Goal: Task Accomplishment & Management: Use online tool/utility

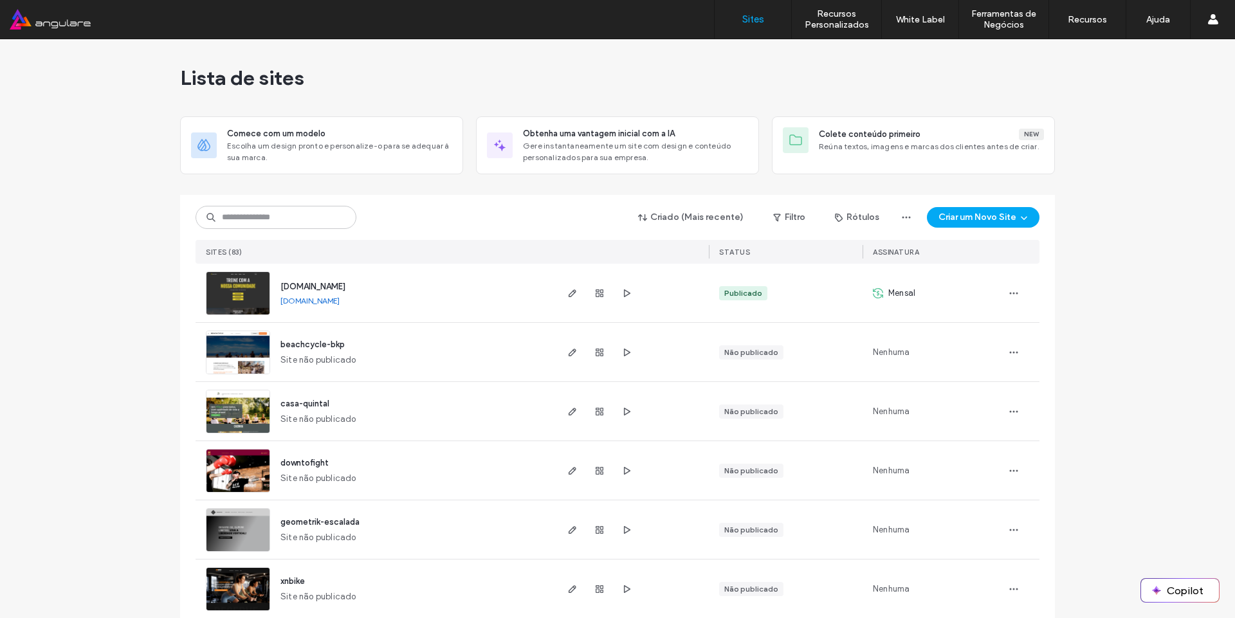
click at [230, 232] on div "Criado (Mais recente) Filtro Rótulos Criar um Novo Site Sites (83) STATUS Assin…" at bounding box center [618, 229] width 844 height 69
click at [235, 216] on input at bounding box center [276, 217] width 161 height 23
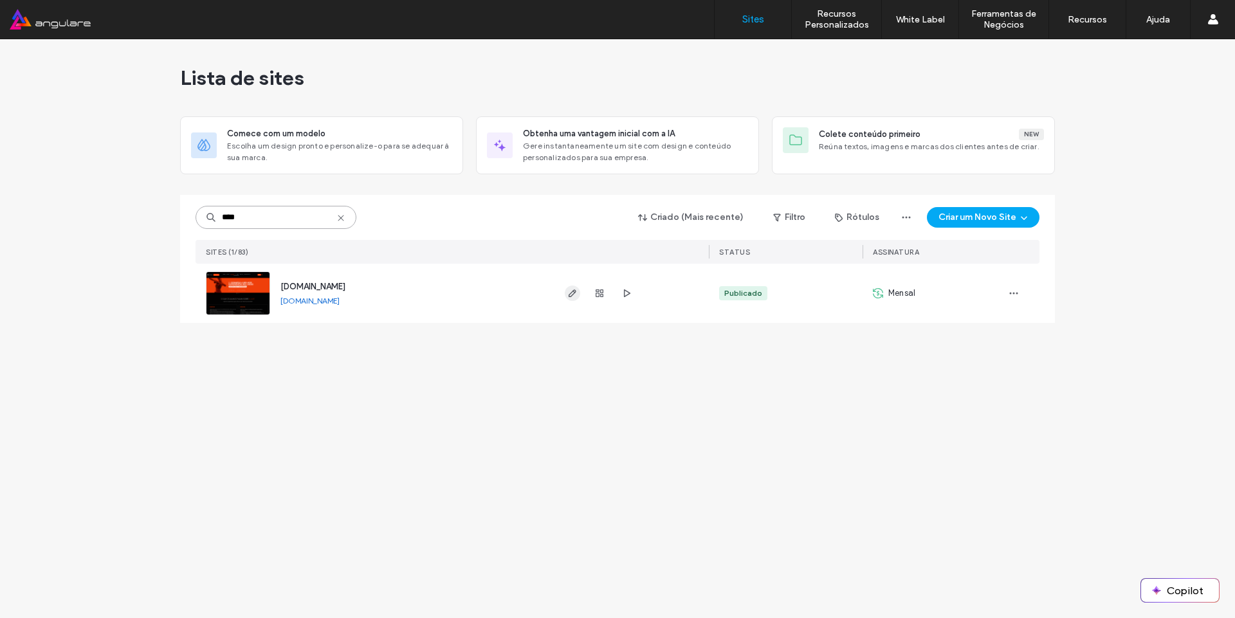
type input "****"
click at [568, 289] on icon "button" at bounding box center [572, 293] width 10 height 10
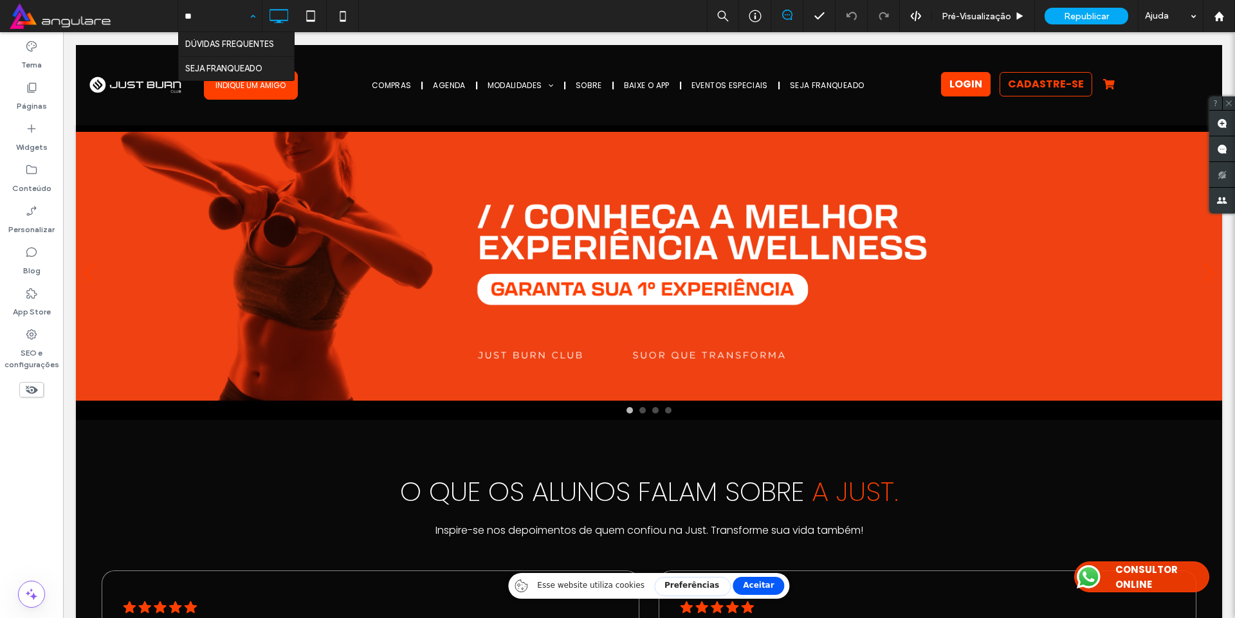
type input "***"
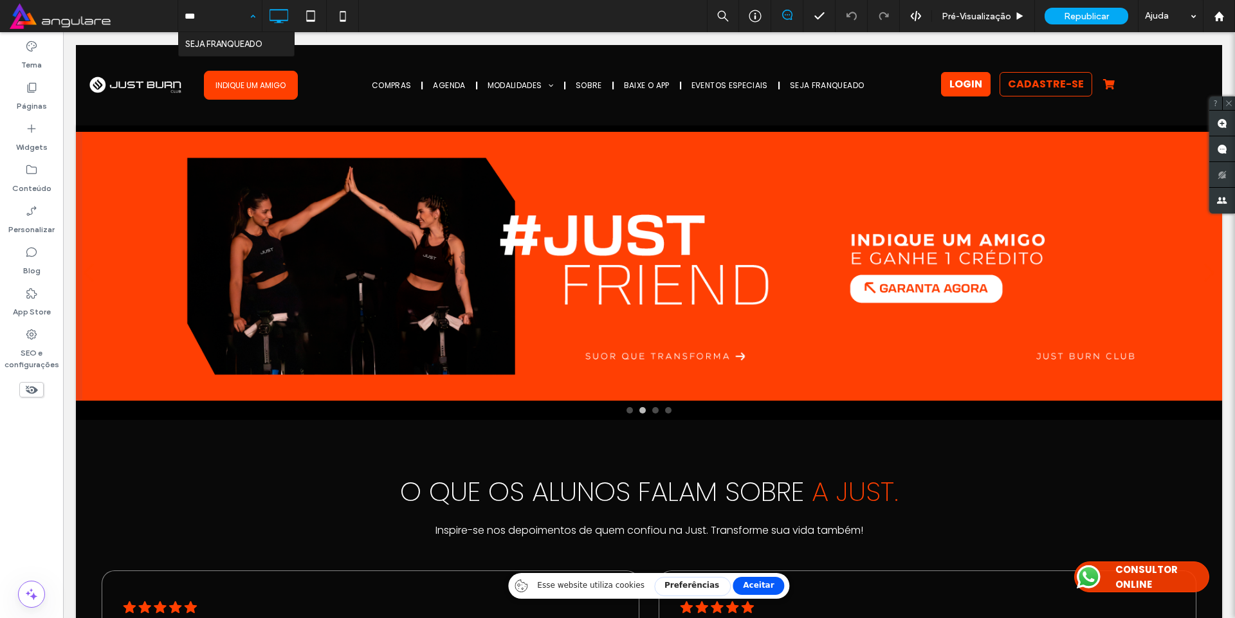
click at [0, 0] on div at bounding box center [0, 0] width 0 height 0
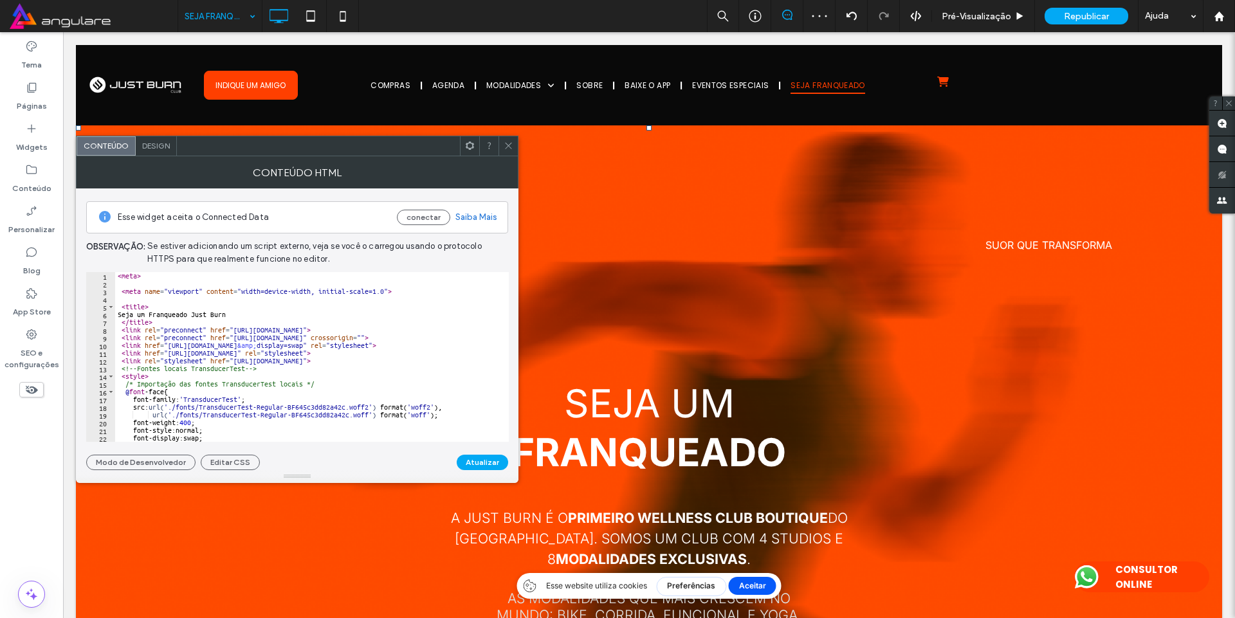
click at [223, 372] on div "< meta > < meta name = "viewport" content = "width=device-width, initial-scale=…" at bounding box center [565, 360] width 901 height 176
type textarea "**********"
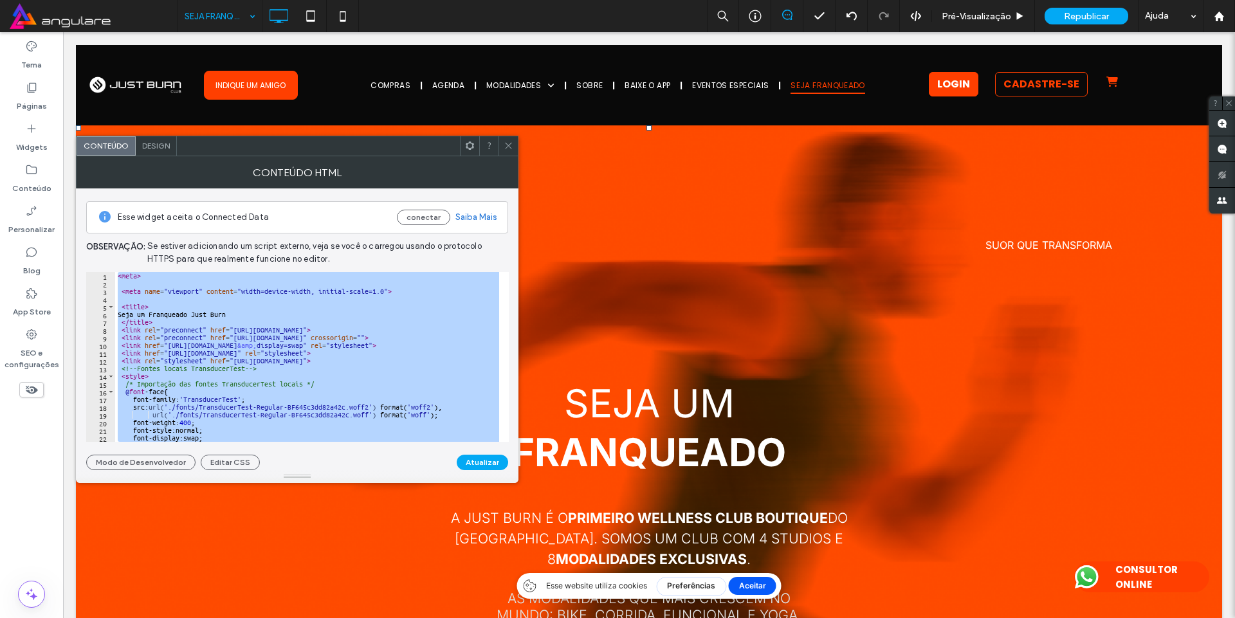
click at [257, 302] on div "< meta > < meta name = "viewport" content = "width=device-width, initial-scale=…" at bounding box center [307, 357] width 384 height 170
paste textarea "Cursor at row 911"
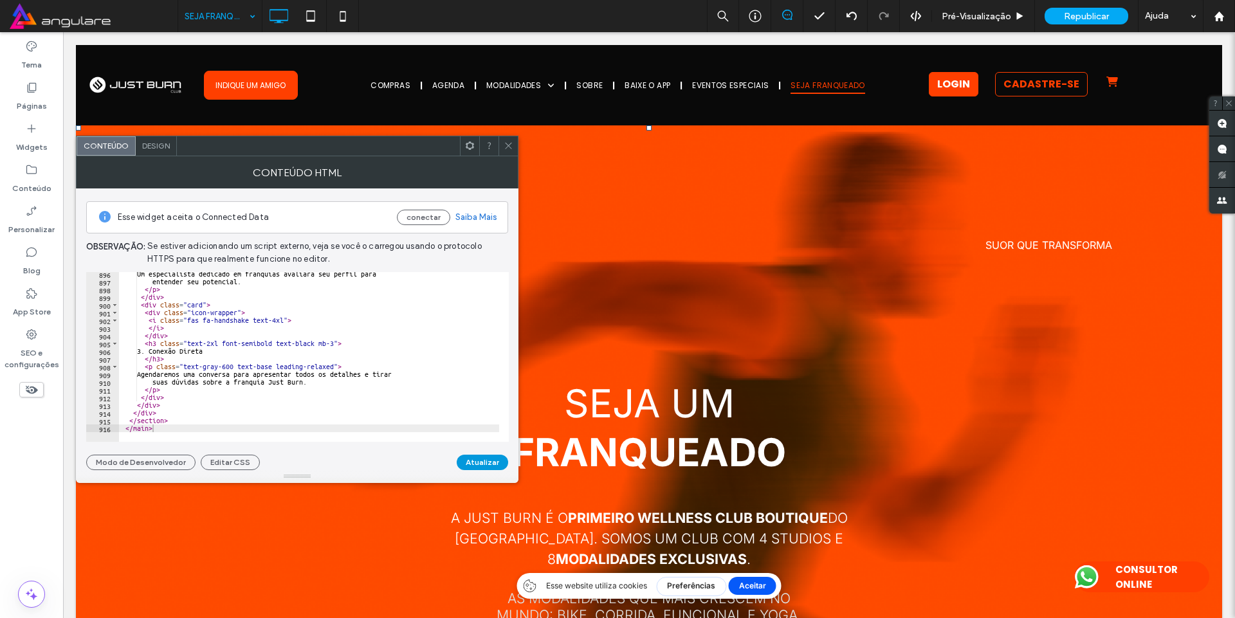
click at [481, 460] on button "Atualizar" at bounding box center [482, 462] width 51 height 15
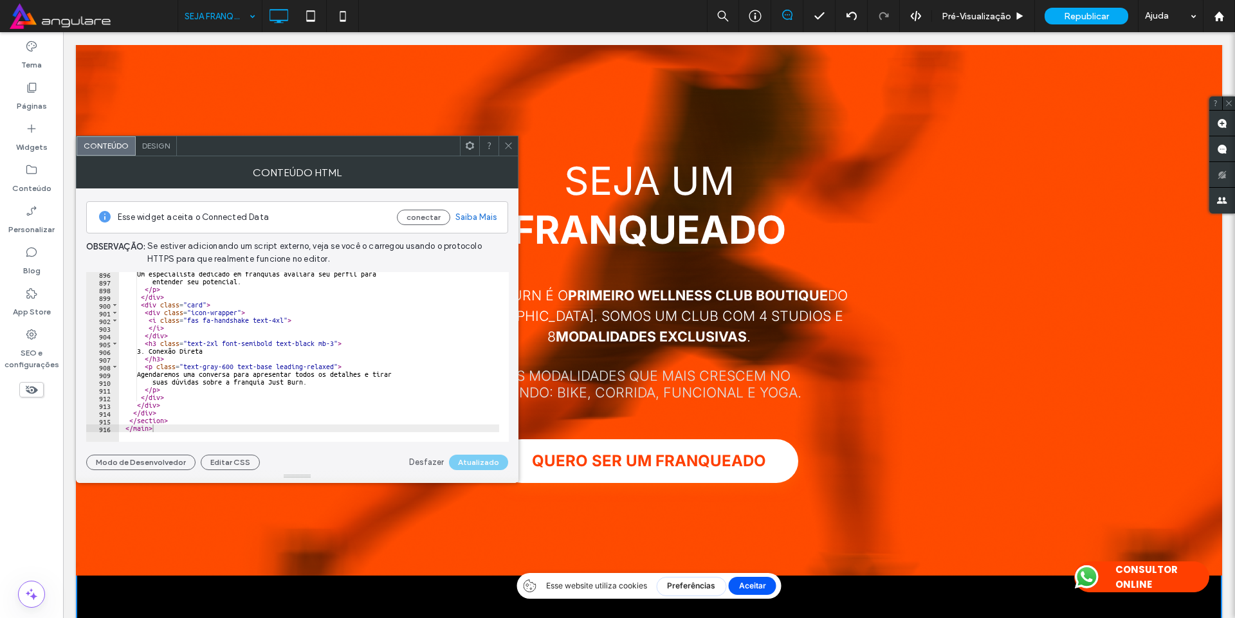
scroll to position [309, 0]
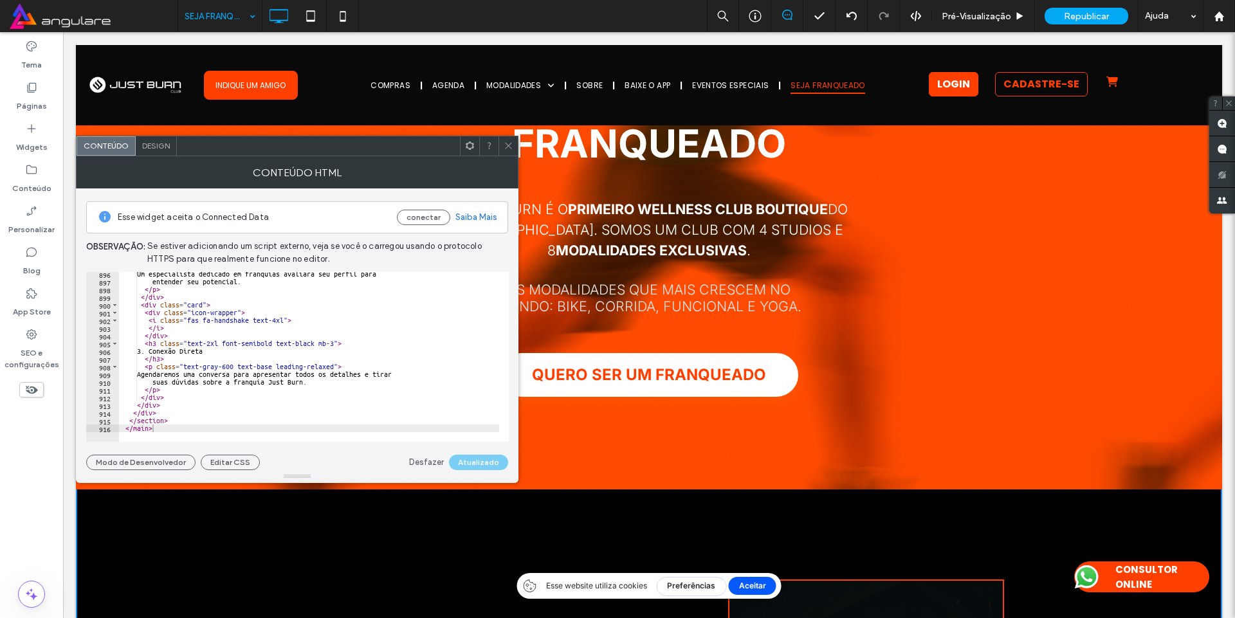
click at [391, 286] on div "Um especialista dedicado em franquias avaliará seu perfil para entender seu pot…" at bounding box center [569, 358] width 901 height 176
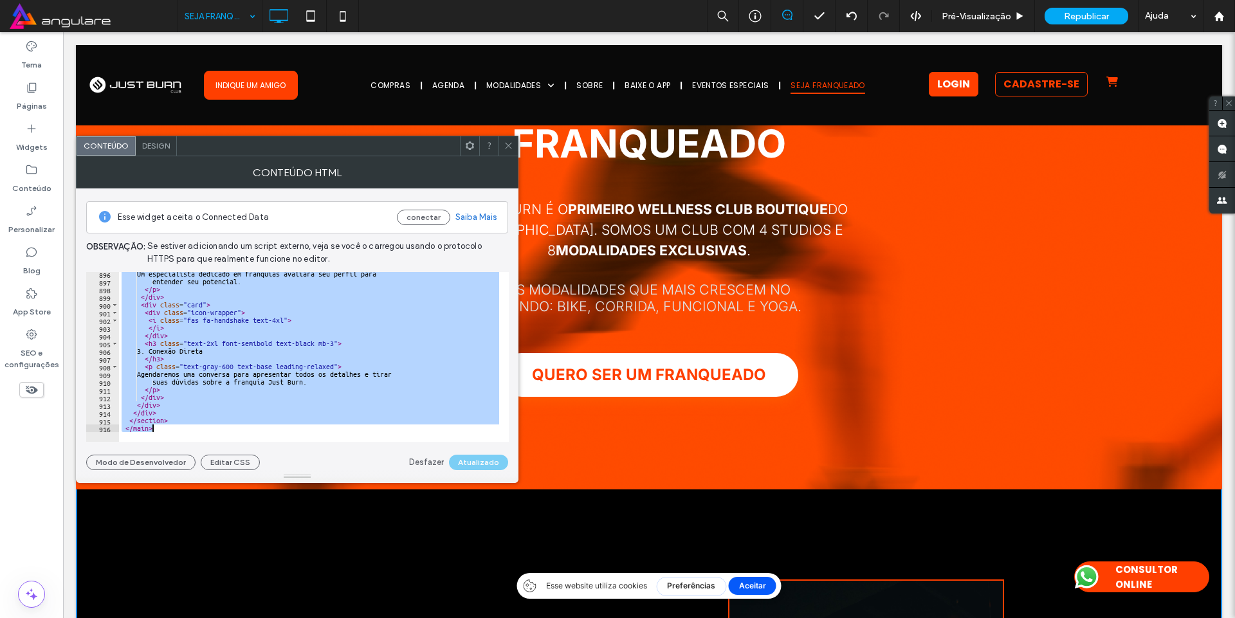
paste textarea "Cursor at row 916"
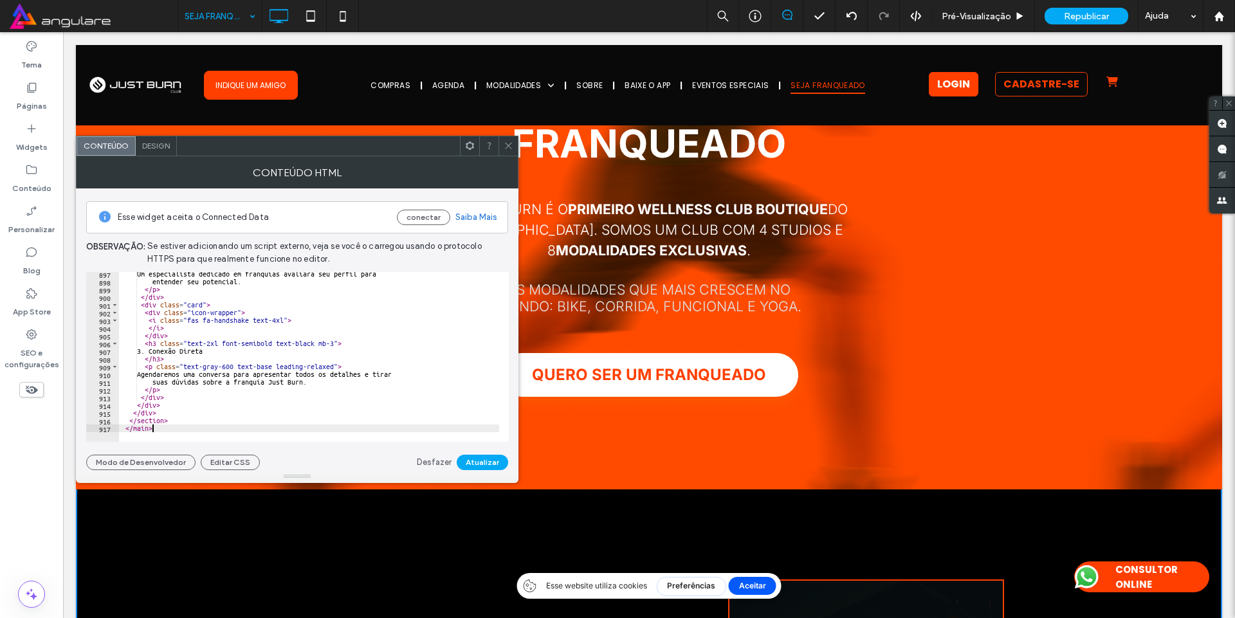
scroll to position [6918, 0]
click at [479, 455] on button "Atualizar" at bounding box center [482, 462] width 51 height 15
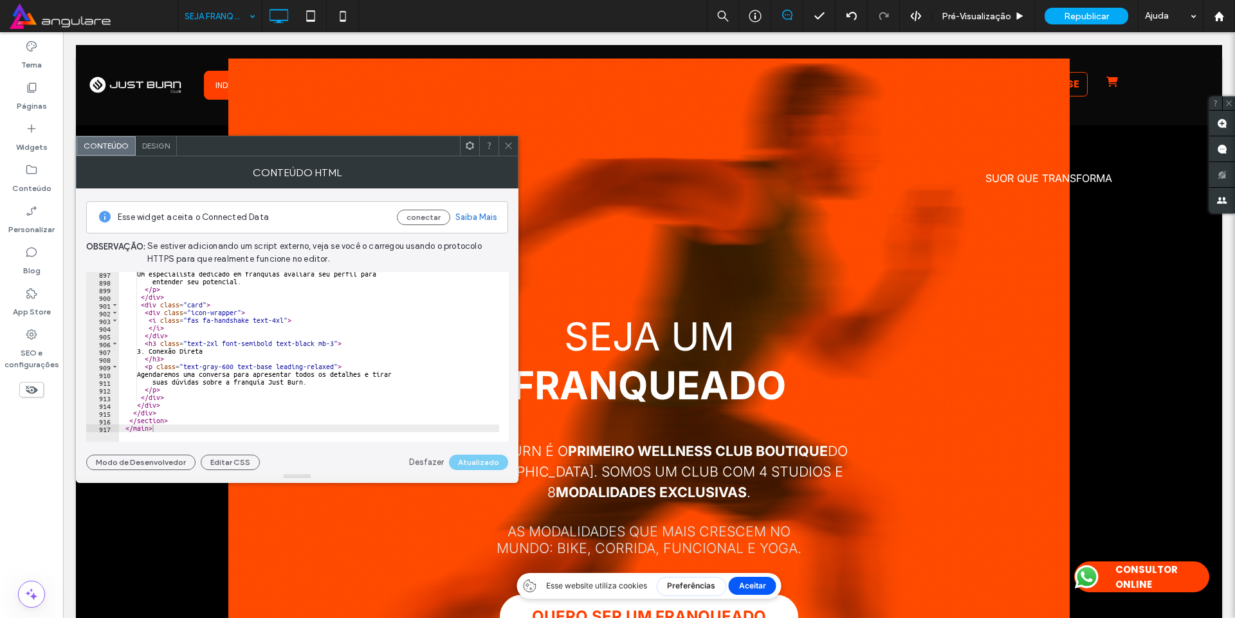
scroll to position [0, 0]
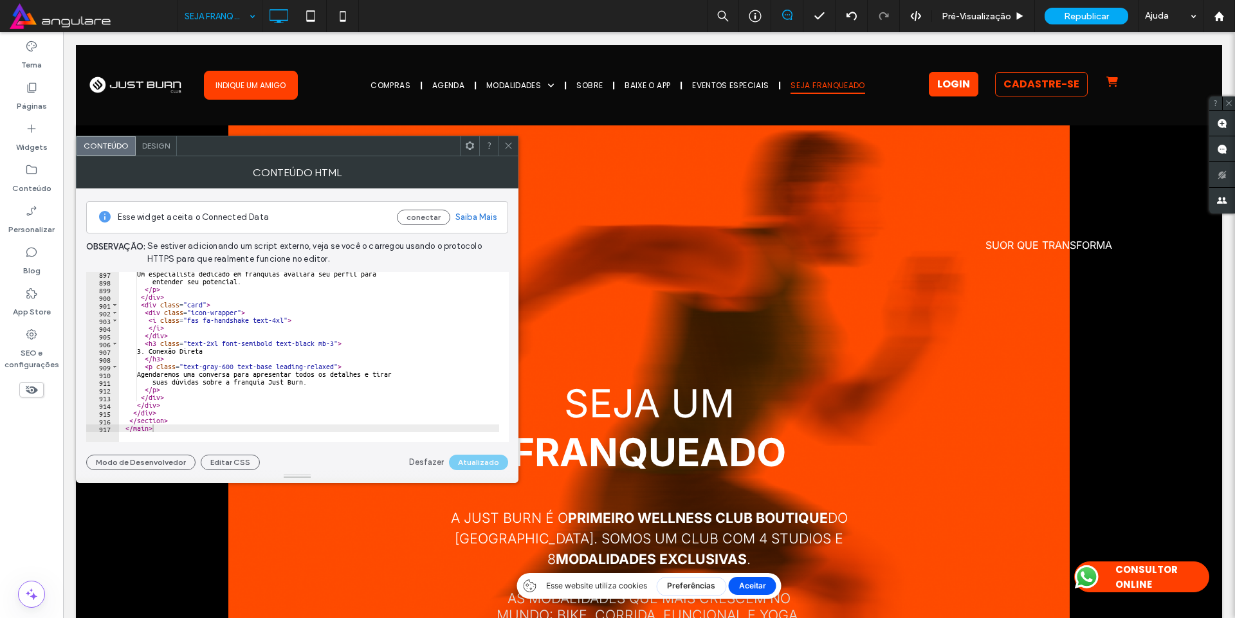
click at [367, 259] on span "Se estiver adicionando um script externo, veja se você o carregou usando o prot…" at bounding box center [327, 253] width 361 height 26
click at [354, 274] on div "Um especialista dedicado em franquias avaliará seu perfil para entender seu pot…" at bounding box center [569, 358] width 901 height 176
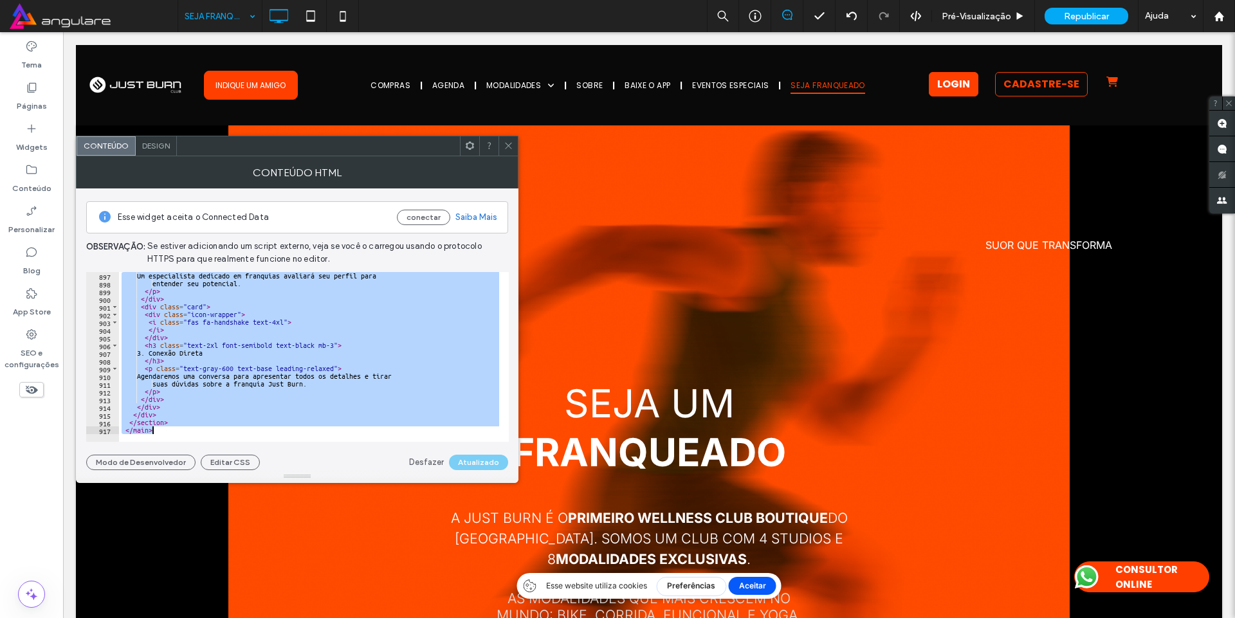
paste textarea "Cursor at row 917"
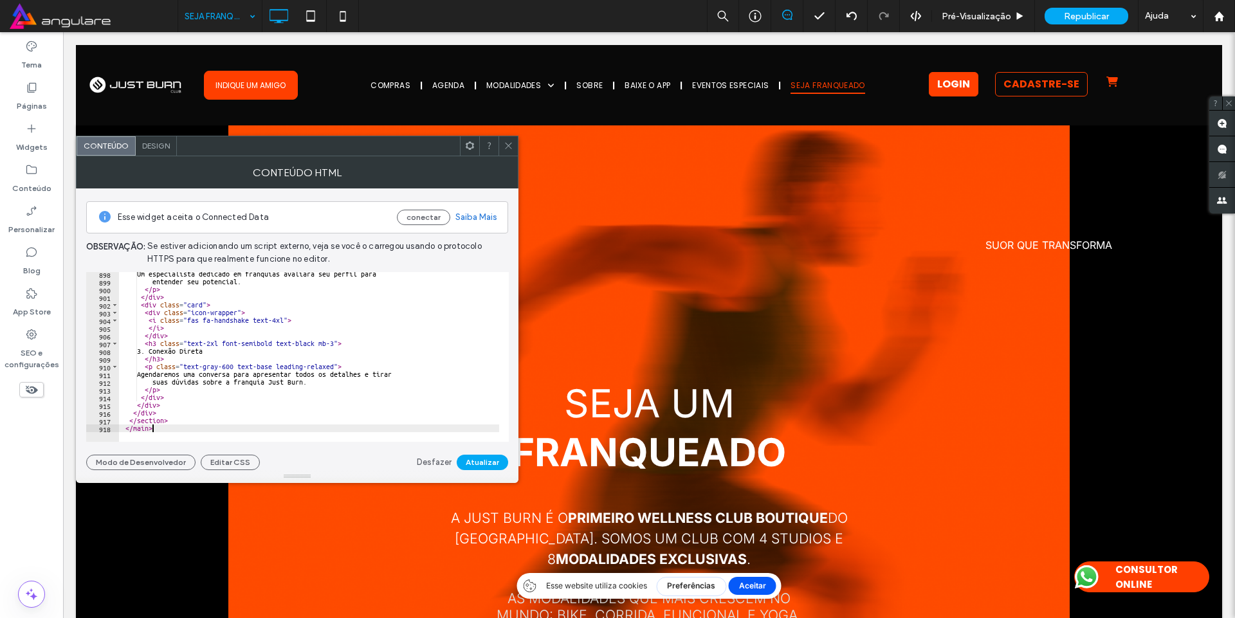
scroll to position [6926, 0]
click at [470, 463] on button "Atualizar" at bounding box center [482, 462] width 51 height 15
click at [459, 408] on div "Um especialista dedicado em franquias avaliará seu perfil para entender seu pot…" at bounding box center [569, 358] width 901 height 176
click at [444, 408] on div "Um especialista dedicado em franquias avaliará seu perfil para entender seu pot…" at bounding box center [569, 358] width 901 height 176
click at [443, 408] on div "Um especialista dedicado em franquias avaliará seu perfil para entender seu pot…" at bounding box center [569, 358] width 901 height 176
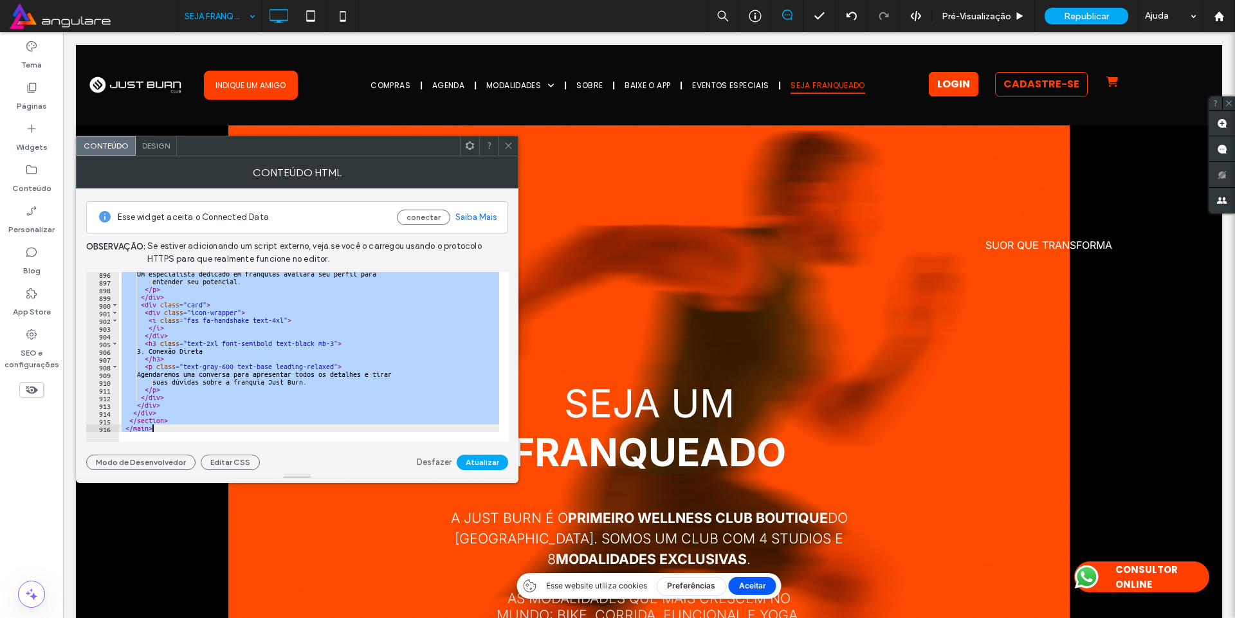
scroll to position [6872, 0]
click at [481, 464] on button "Atualizar" at bounding box center [482, 462] width 51 height 15
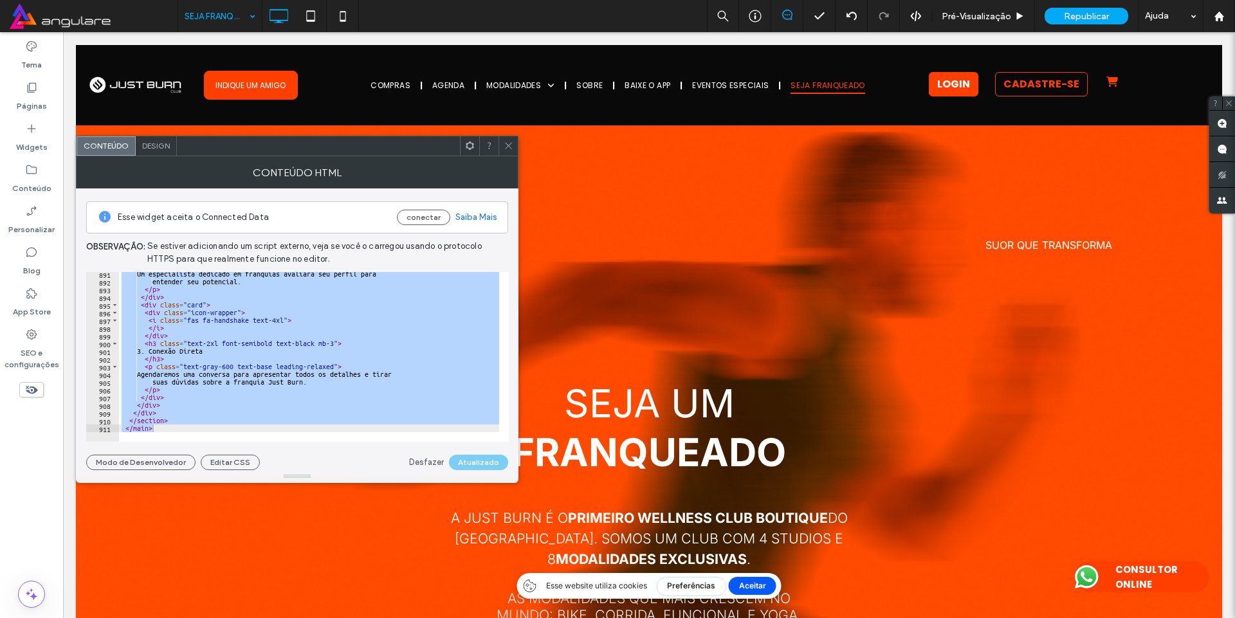
click at [306, 309] on div "Um especialista dedicado em franquias avaliará seu perfil para entender seu pot…" at bounding box center [309, 357] width 380 height 170
paste textarea "Cursor at row 911"
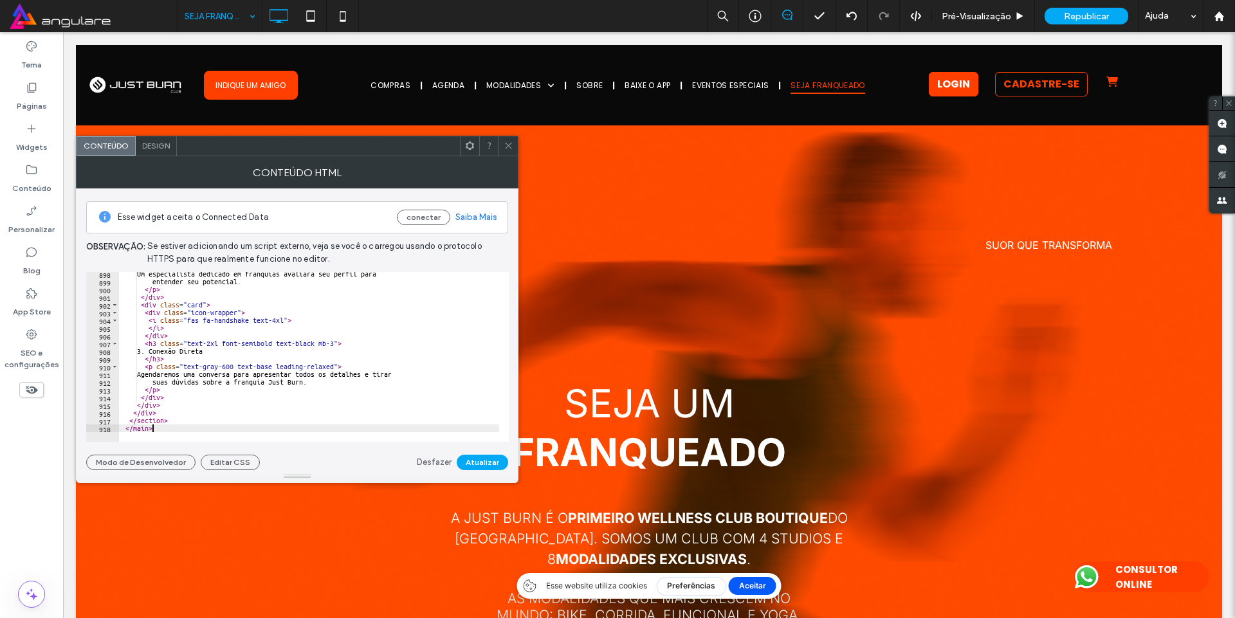
scroll to position [6926, 0]
click at [469, 461] on button "Atualizar" at bounding box center [482, 462] width 51 height 15
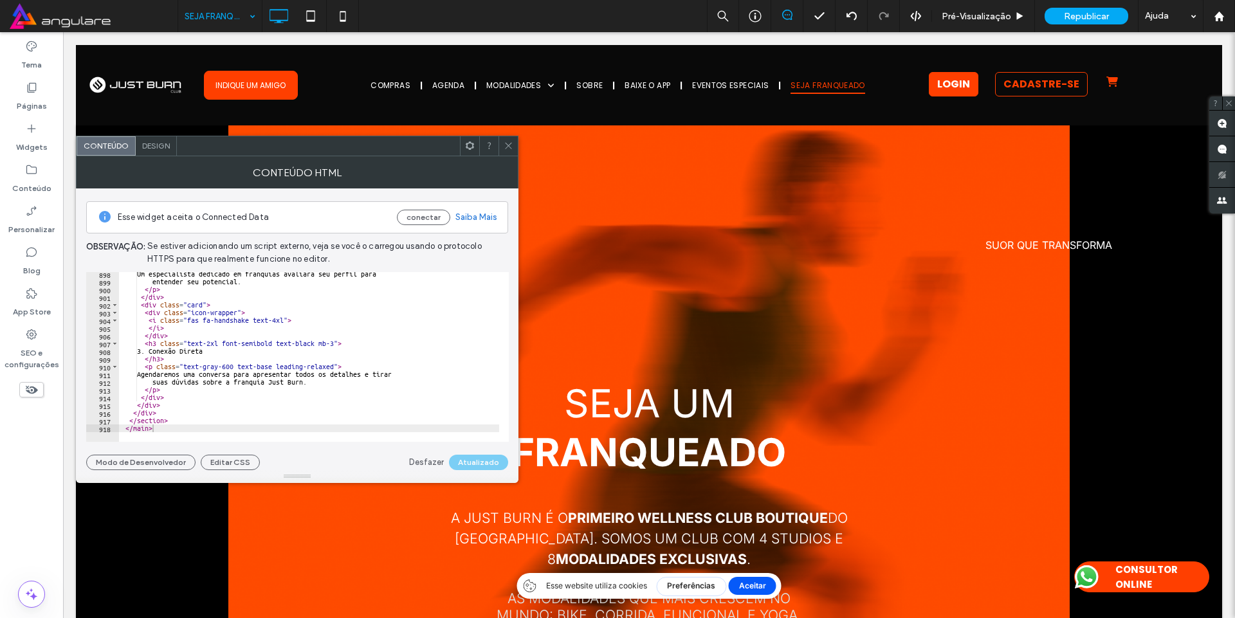
click at [414, 323] on div "Um especialista dedicado em franquias avaliará seu perfil para entender seu pot…" at bounding box center [569, 358] width 901 height 176
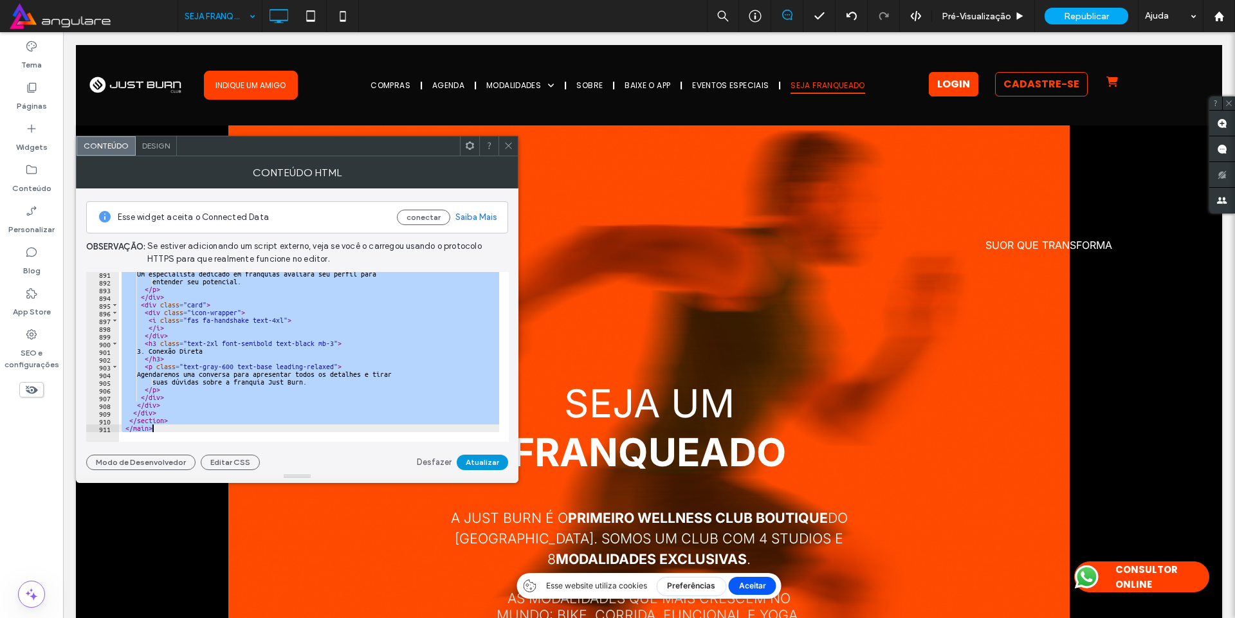
click at [472, 461] on button "Atualizar" at bounding box center [482, 462] width 51 height 15
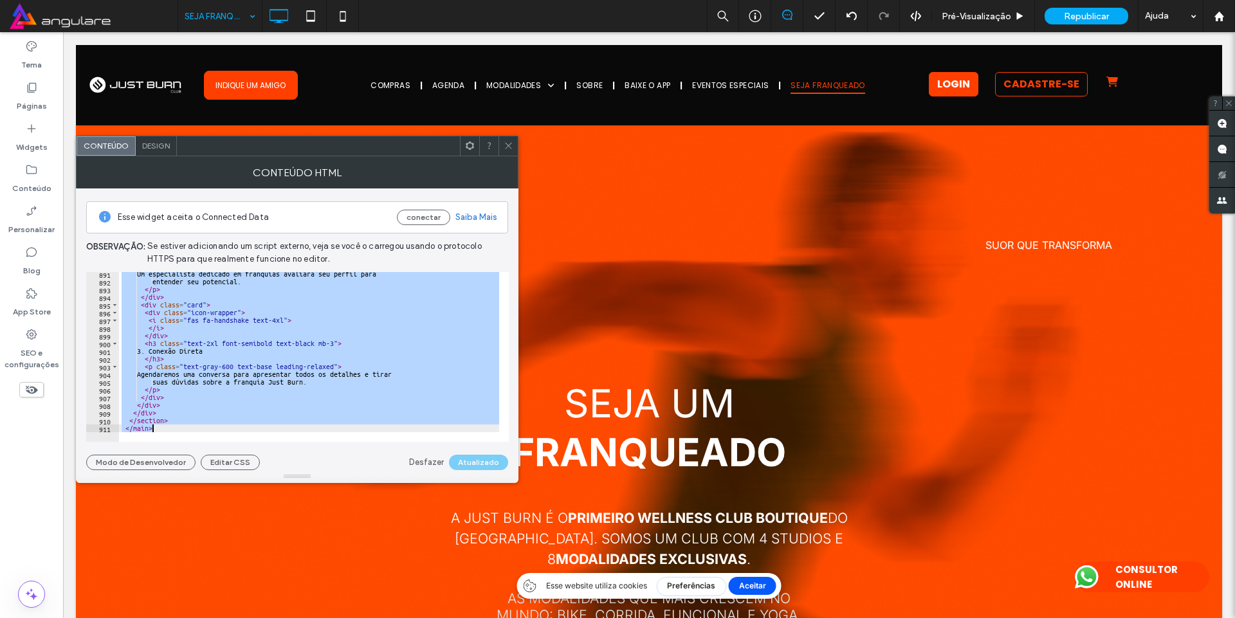
click at [271, 376] on div "Um especialista dedicado em franquias avaliará seu perfil para entender seu pot…" at bounding box center [309, 357] width 380 height 170
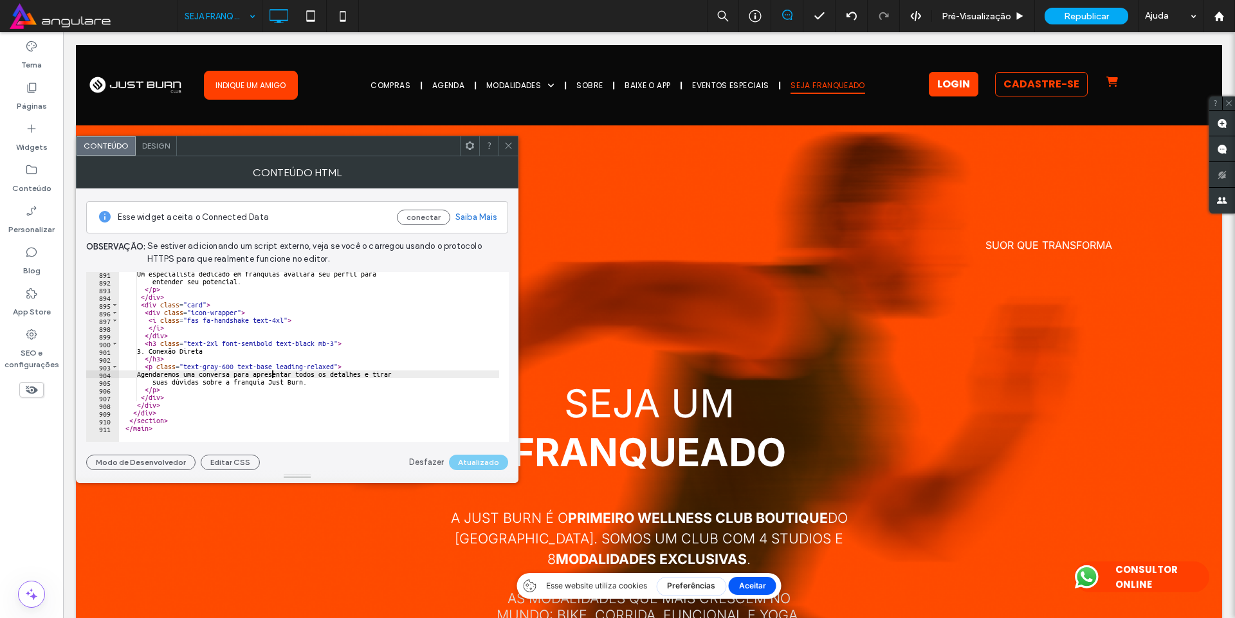
type textarea "**********"
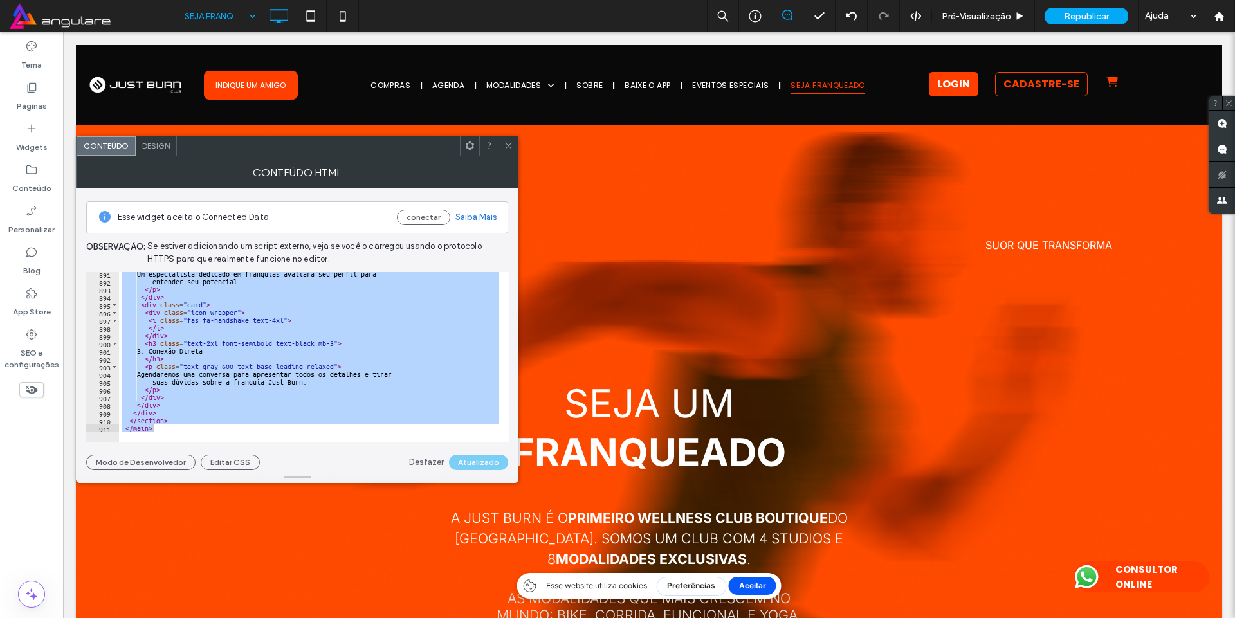
click at [506, 143] on icon at bounding box center [509, 146] width 10 height 10
